Goal: Find specific page/section: Find specific page/section

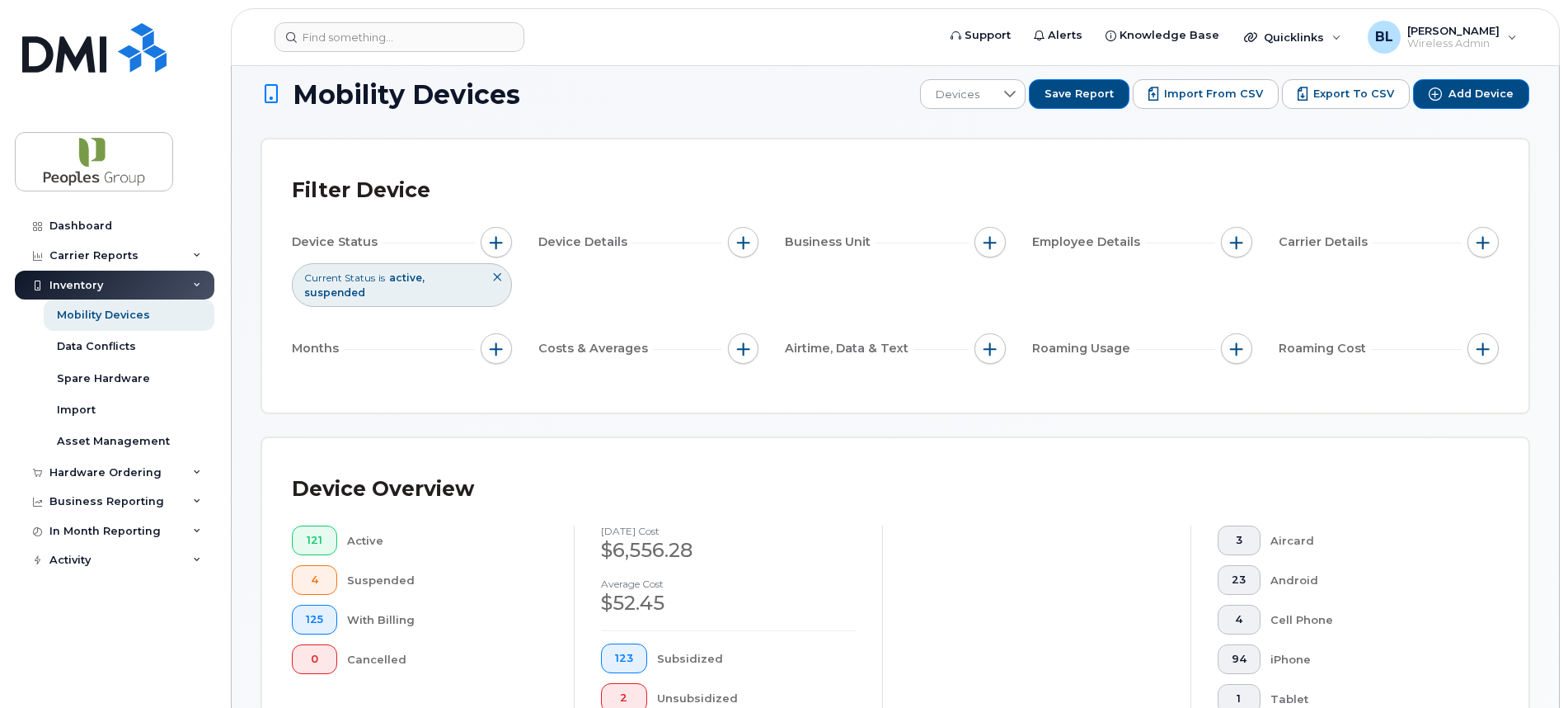
scroll to position [15, 0]
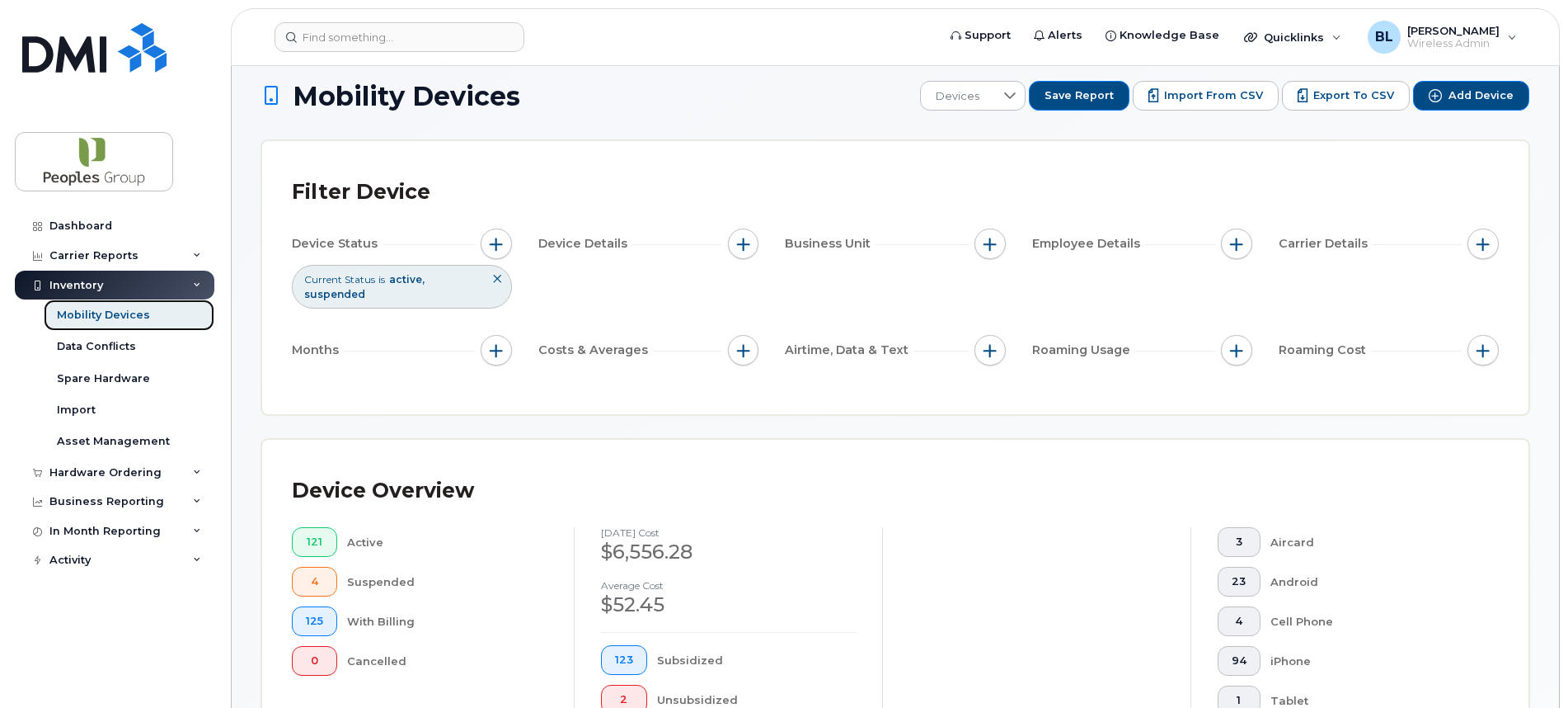
click at [154, 320] on link "Mobility Devices" at bounding box center [129, 315] width 171 height 32
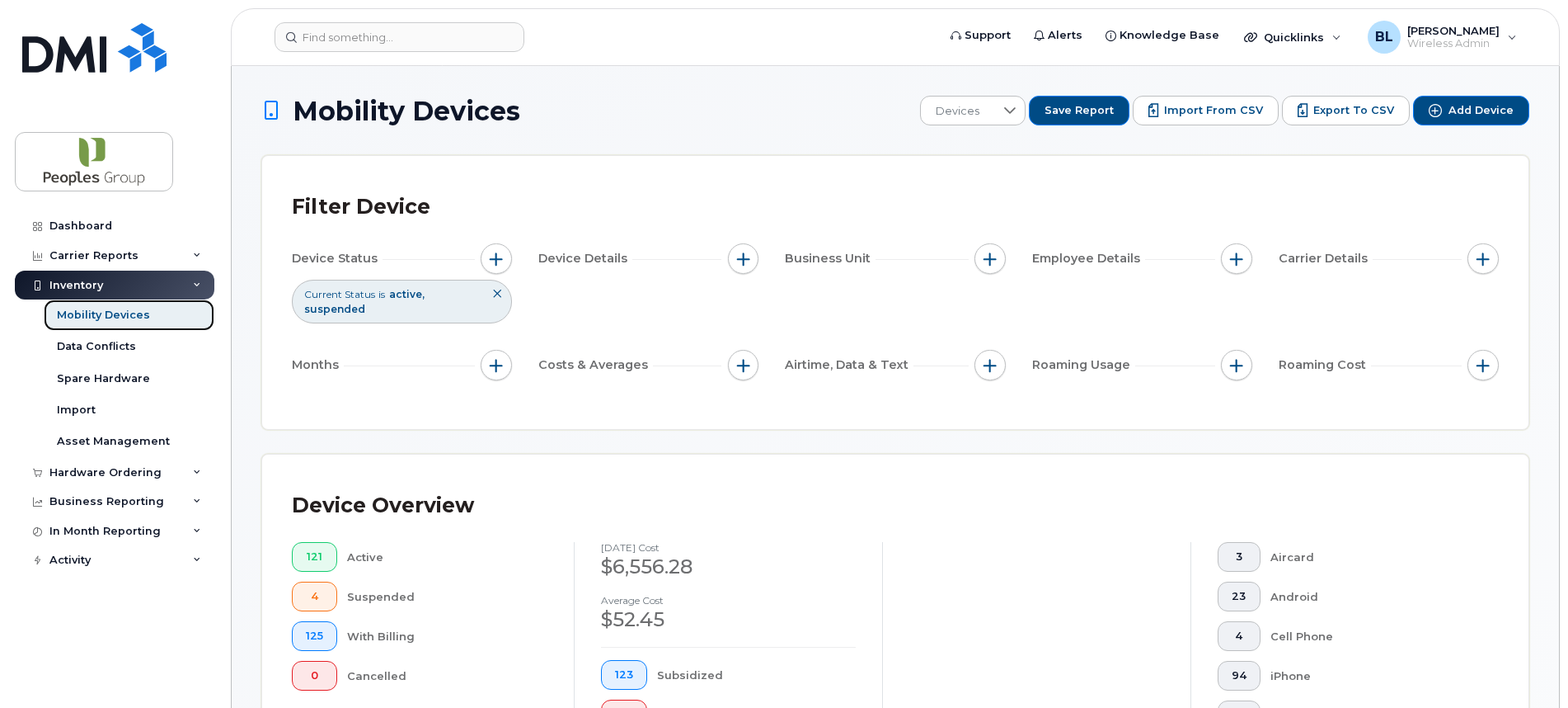
click at [166, 322] on link "Mobility Devices" at bounding box center [129, 315] width 171 height 32
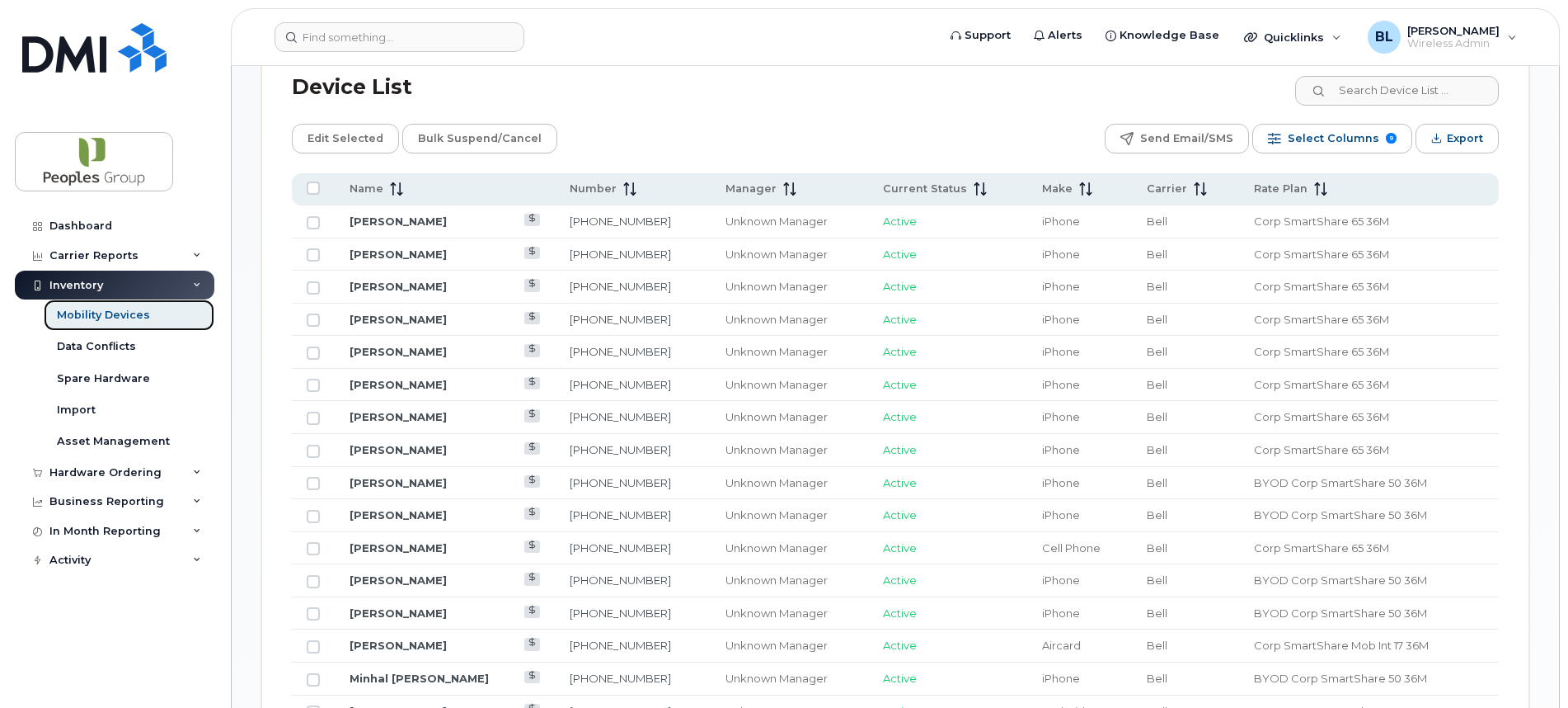
scroll to position [549, 0]
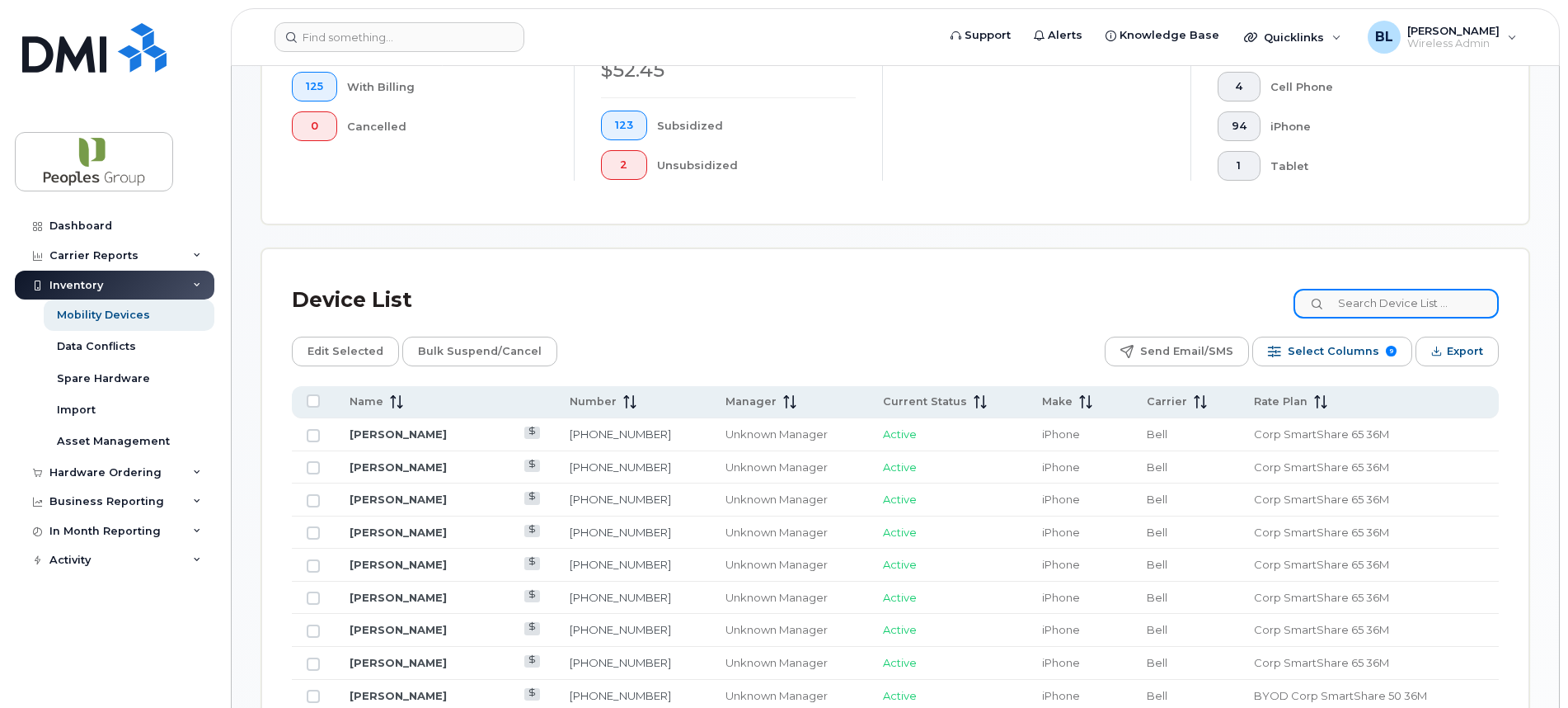
click at [1393, 299] on input at bounding box center [1397, 304] width 206 height 30
click at [1356, 304] on input at bounding box center [1397, 304] width 206 height 30
type input "[PERSON_NAME]"
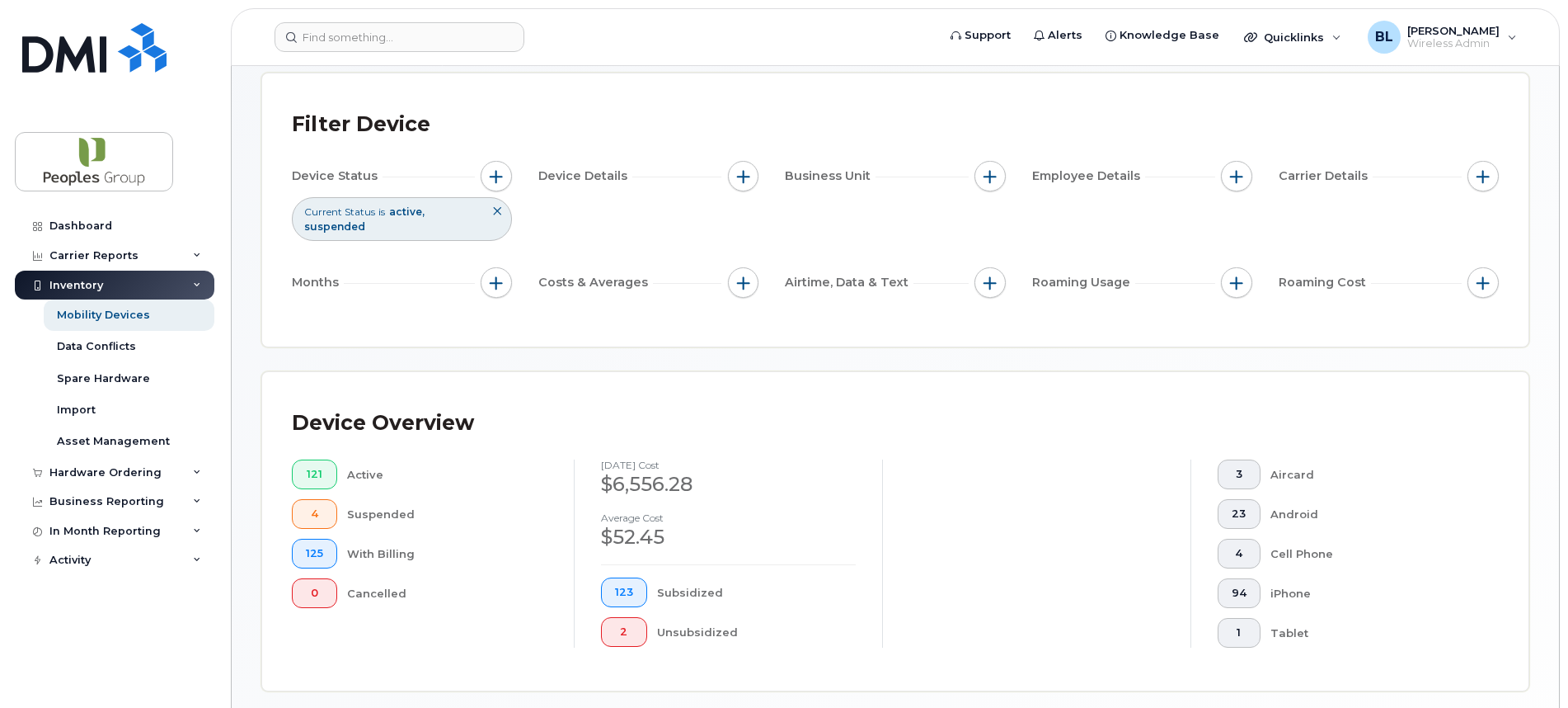
scroll to position [80, 0]
click at [0, 669] on html "Support Alerts Knowledge Base Quicklinks Suspend / Cancel Device Change SIM Car…" at bounding box center [784, 495] width 1568 height 1151
